Goal: Navigation & Orientation: Find specific page/section

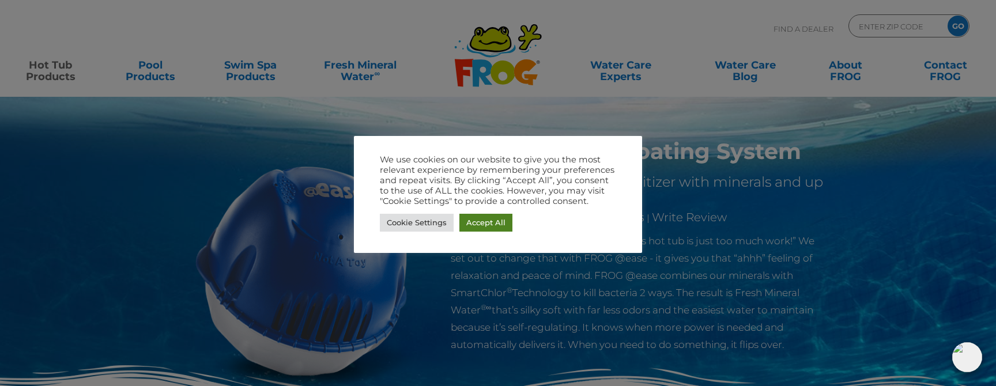
click at [477, 225] on link "Accept All" at bounding box center [485, 223] width 53 height 18
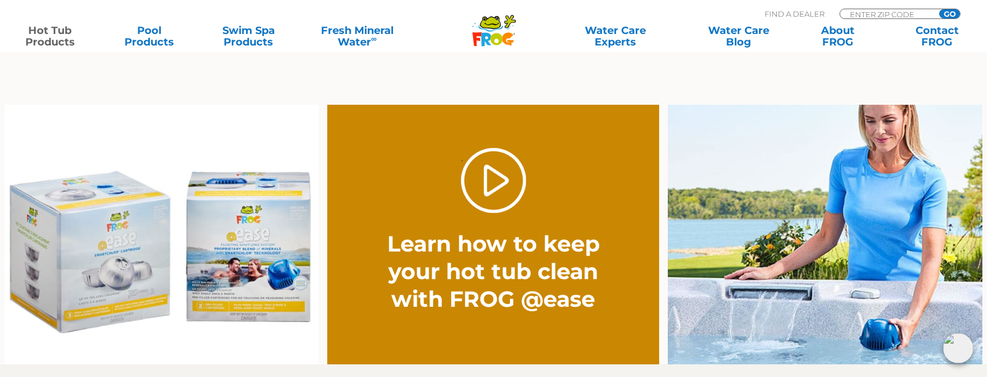
scroll to position [854, 0]
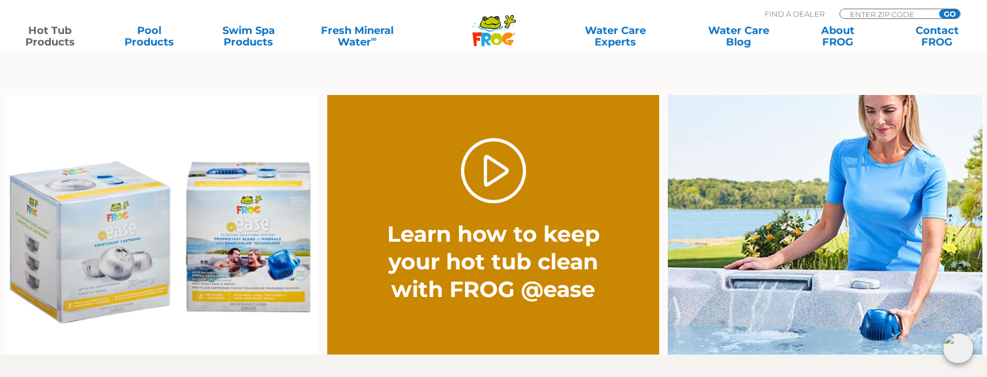
click at [260, 221] on img at bounding box center [162, 225] width 315 height 260
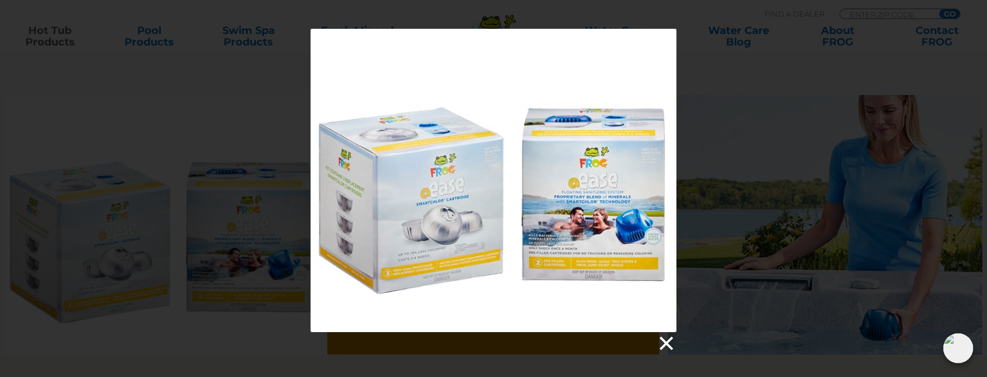
click at [666, 345] on link at bounding box center [665, 343] width 17 height 17
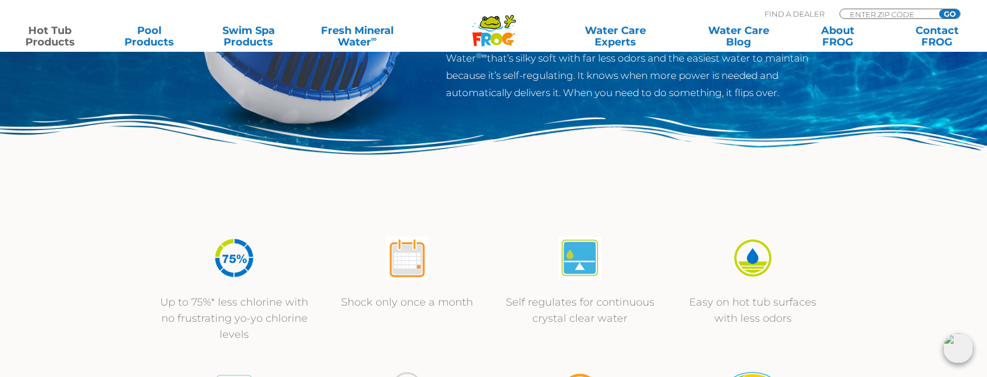
scroll to position [247, 0]
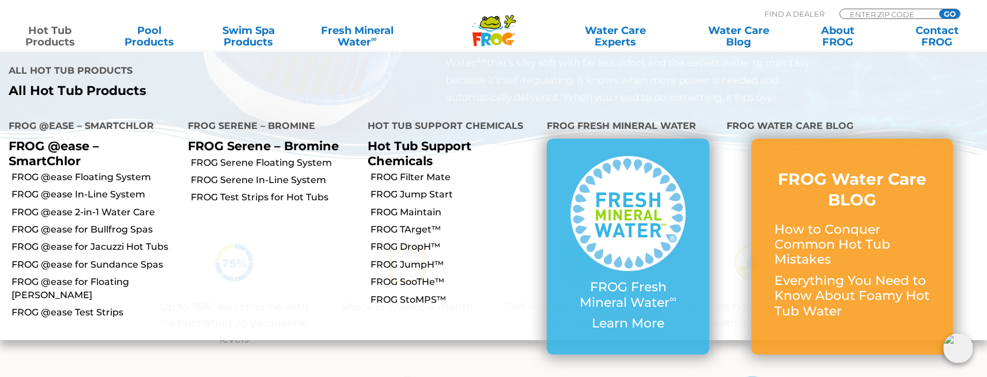
click at [54, 39] on link "Hot Tub Products" at bounding box center [50, 36] width 77 height 23
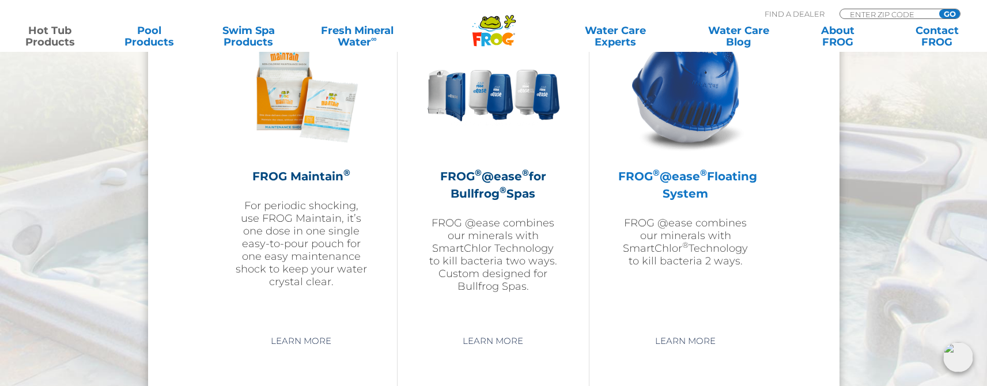
scroll to position [1345, 0]
click at [684, 124] on img at bounding box center [686, 89] width 134 height 134
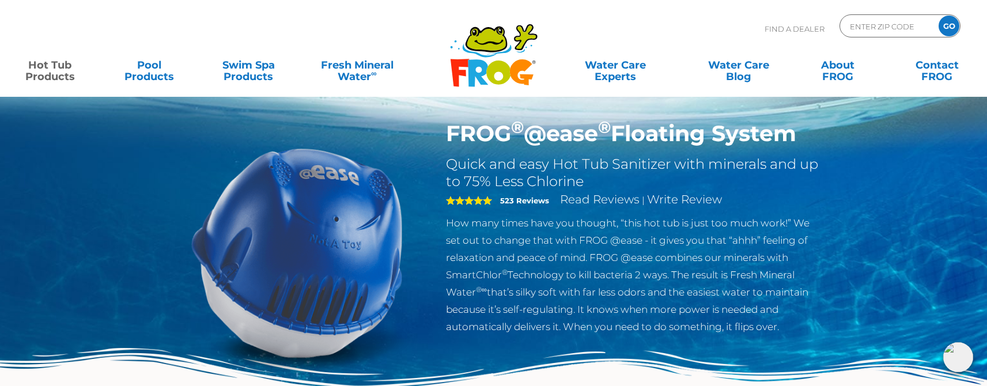
scroll to position [18, 0]
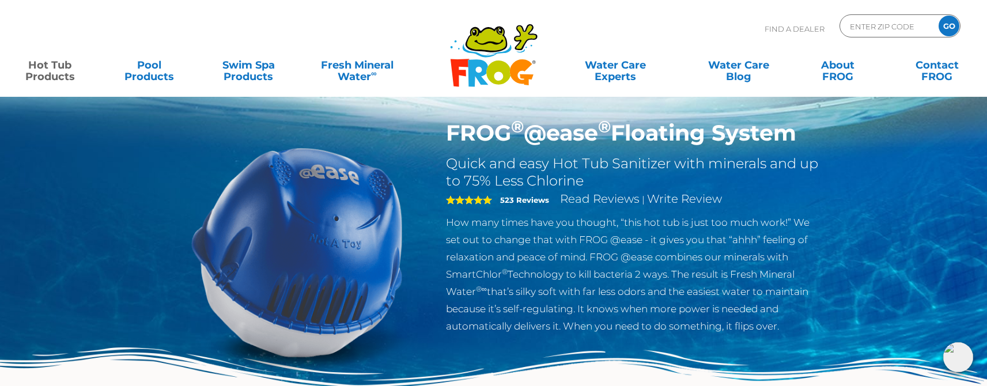
click at [447, 135] on h1 "FROG ® @ease ® Floating System" at bounding box center [634, 133] width 376 height 27
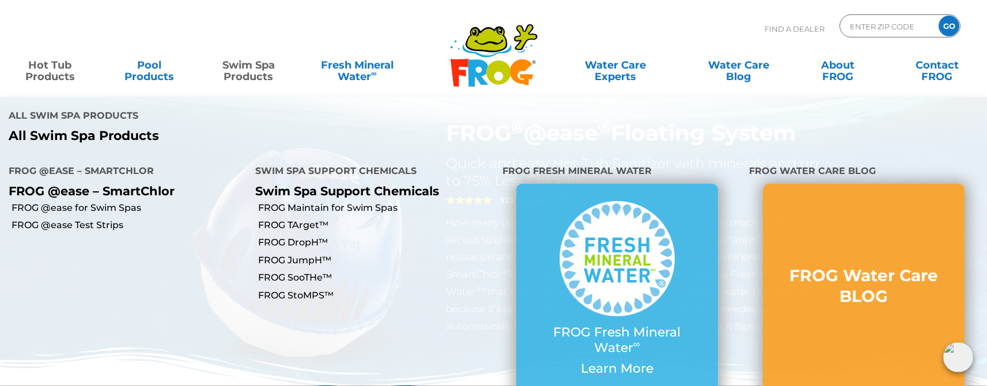
click at [262, 71] on link "Swim Spa Products" at bounding box center [248, 65] width 77 height 23
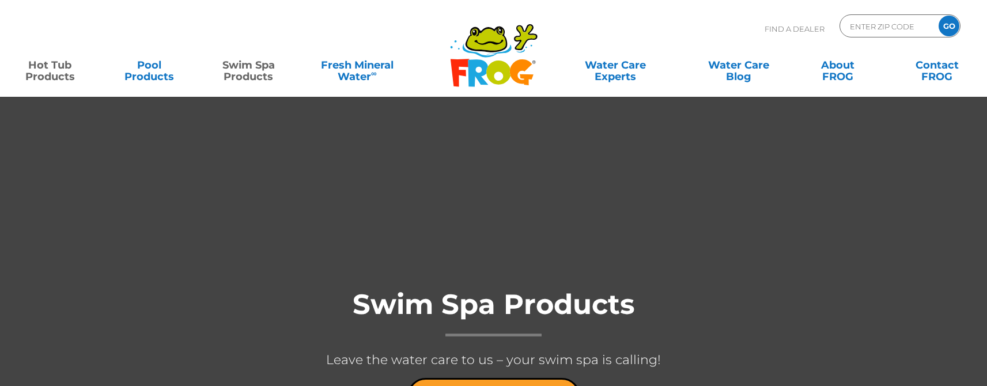
click at [57, 75] on link "Hot Tub Products" at bounding box center [50, 65] width 77 height 23
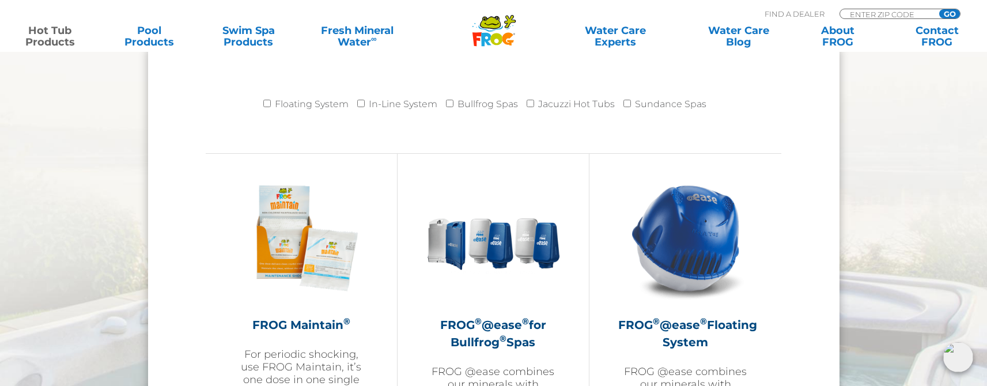
scroll to position [1210, 0]
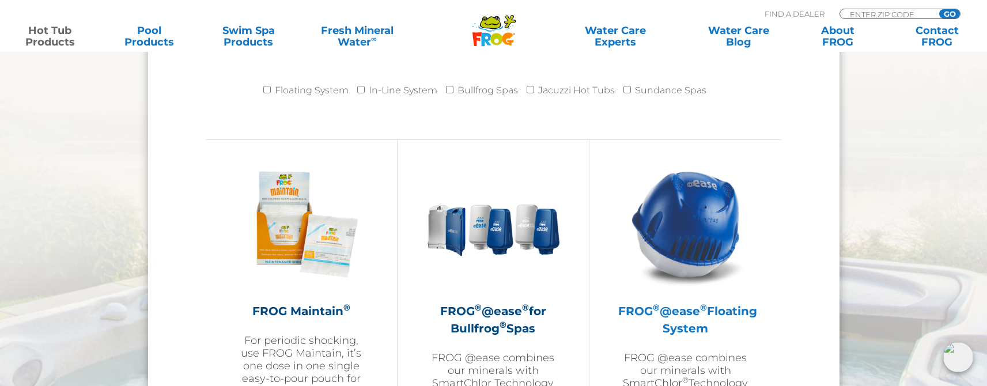
click at [682, 243] on img at bounding box center [686, 224] width 134 height 134
